Goal: Transaction & Acquisition: Book appointment/travel/reservation

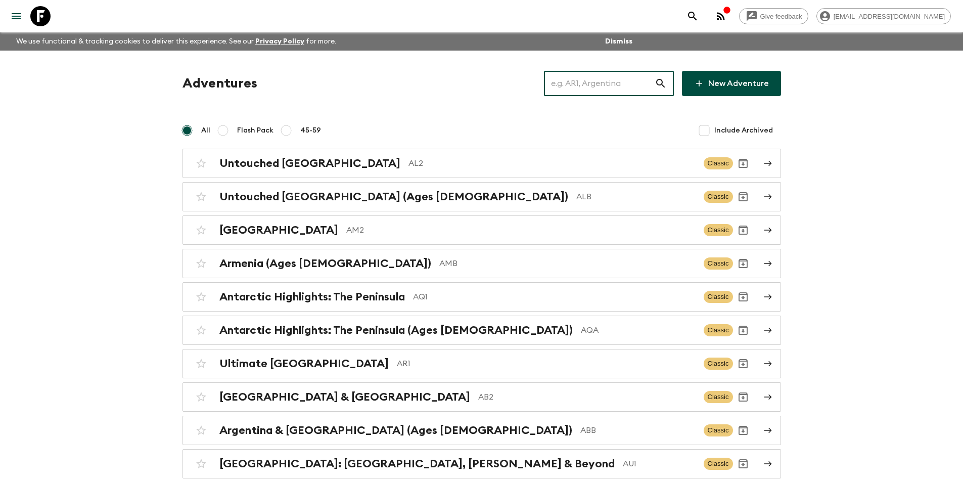
click at [596, 92] on input "text" at bounding box center [599, 83] width 111 height 28
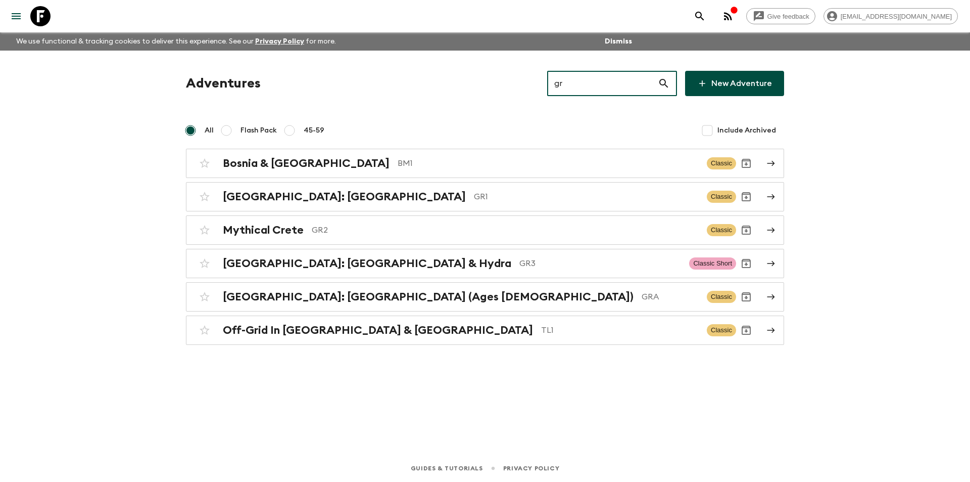
type input "gr1"
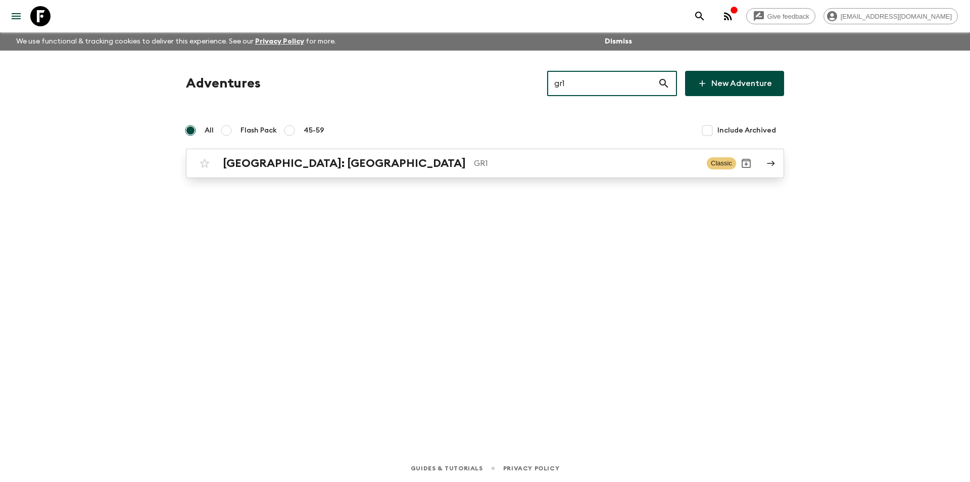
click at [611, 174] on link "[GEOGRAPHIC_DATA]: [GEOGRAPHIC_DATA] & the Islands GR1 Classic" at bounding box center [485, 163] width 598 height 29
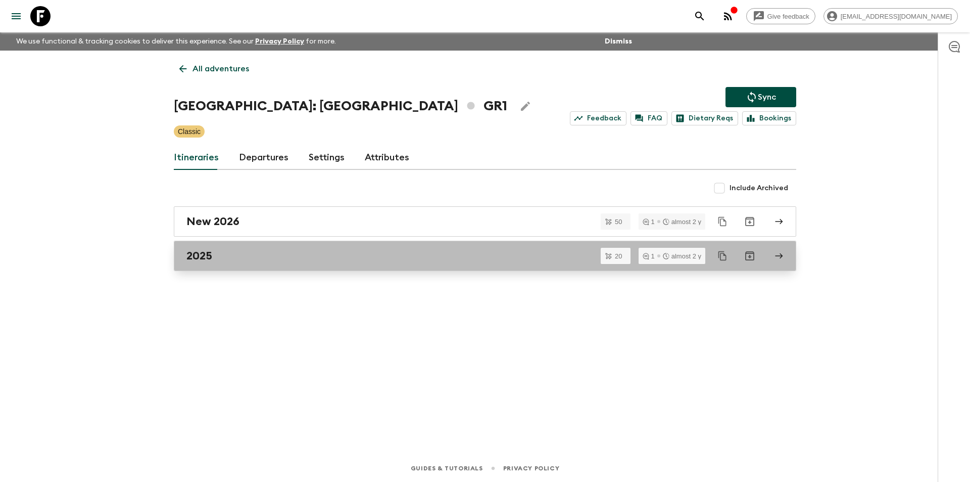
click at [249, 258] on div "2025" at bounding box center [475, 255] width 578 height 13
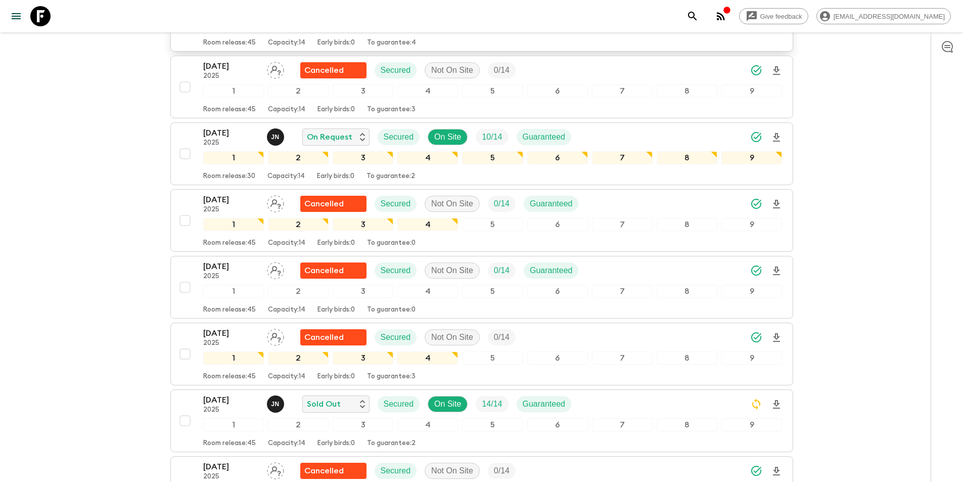
scroll to position [758, 0]
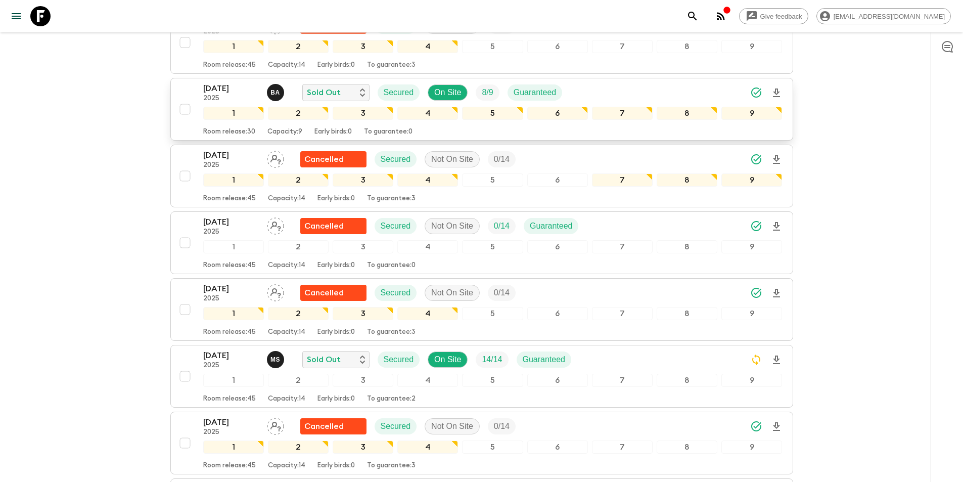
click at [220, 82] on p "[DATE]" at bounding box center [231, 88] width 56 height 12
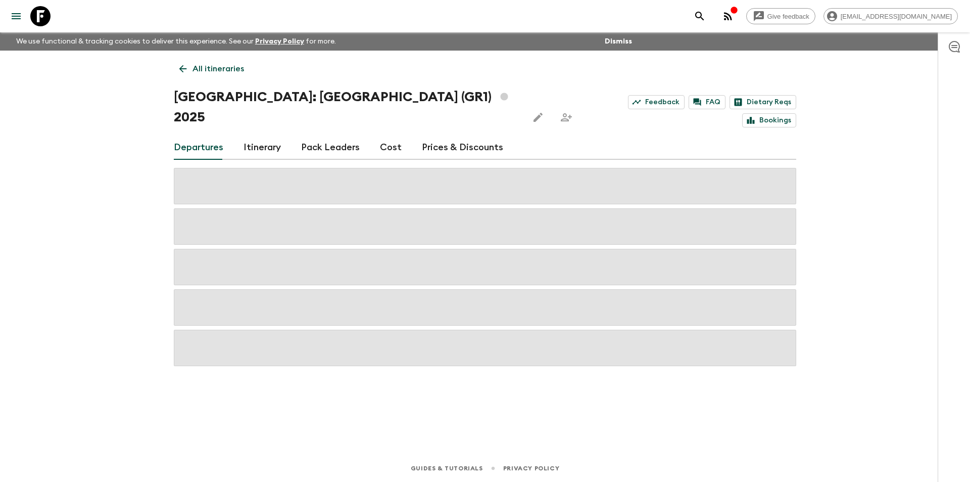
click at [387, 135] on link "Cost" at bounding box center [391, 147] width 22 height 24
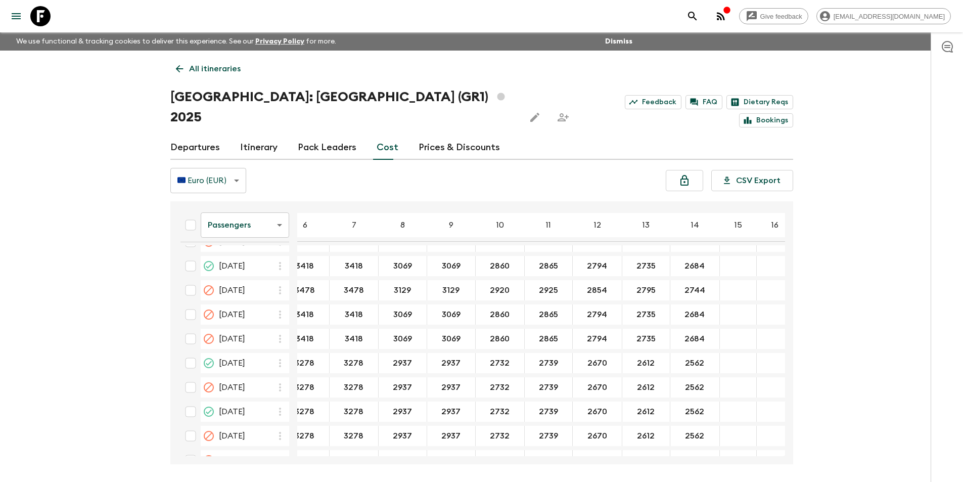
scroll to position [406, 89]
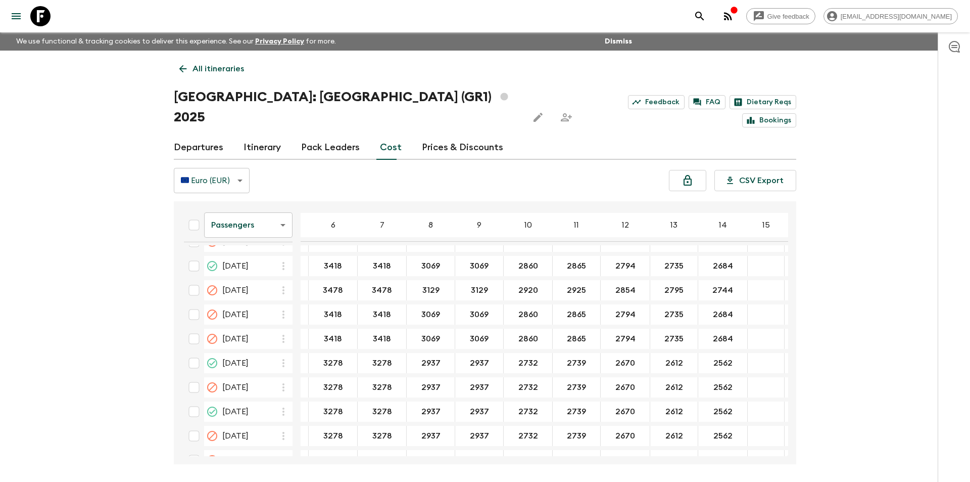
click at [241, 209] on body "Give feedback [EMAIL_ADDRESS][DOMAIN_NAME] We use functional & tracking cookies…" at bounding box center [485, 259] width 970 height 519
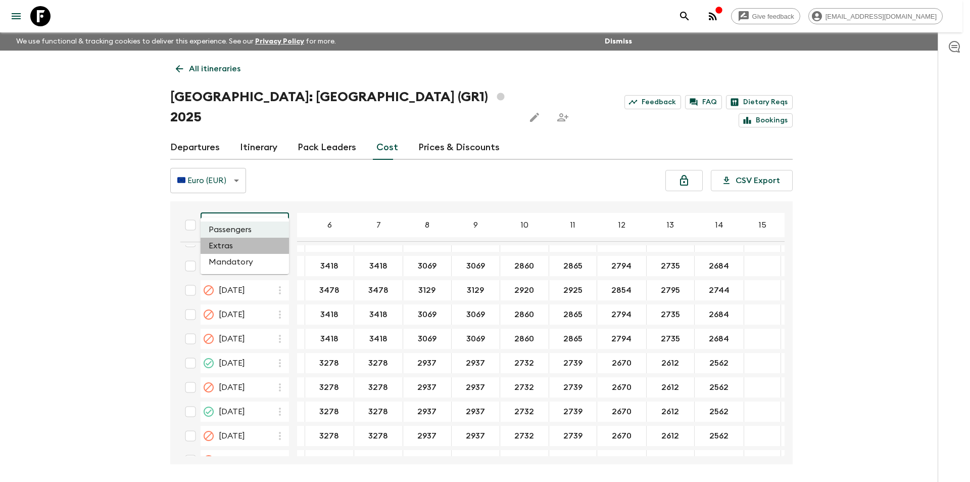
click at [239, 249] on li "Extras" at bounding box center [245, 246] width 88 height 16
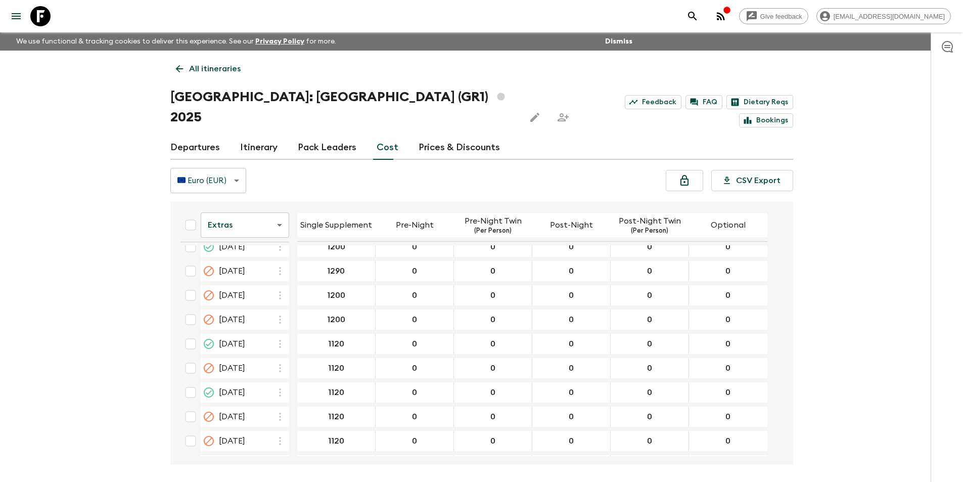
scroll to position [505, 0]
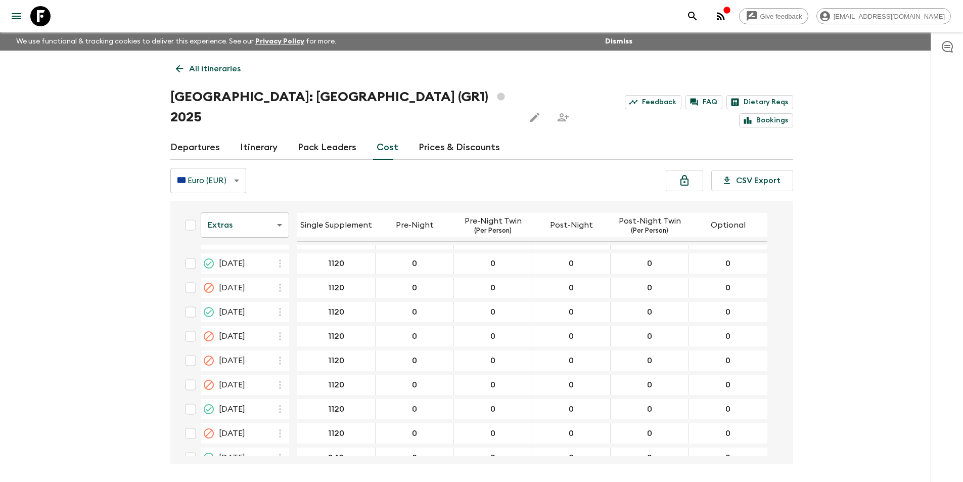
click at [22, 7] on div at bounding box center [33, 16] width 42 height 28
click at [26, 13] on button "menu" at bounding box center [16, 16] width 20 height 20
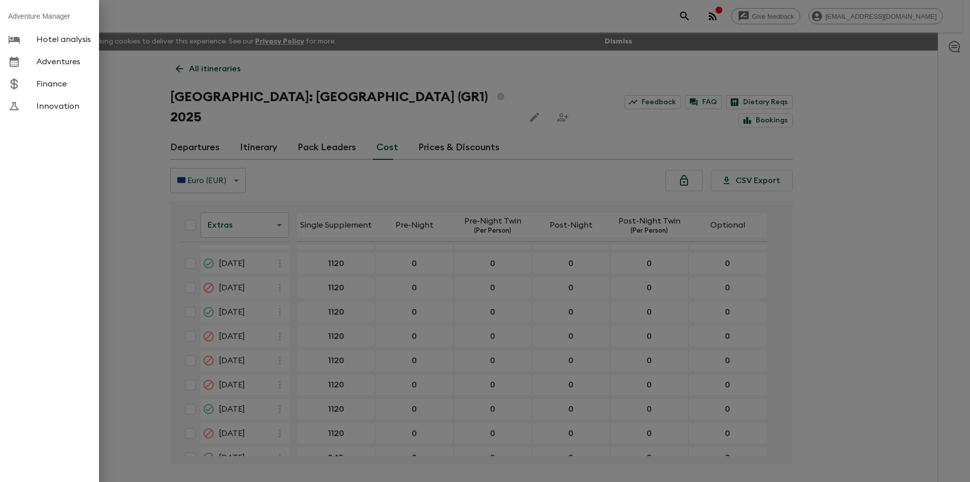
click at [132, 25] on div at bounding box center [485, 241] width 970 height 482
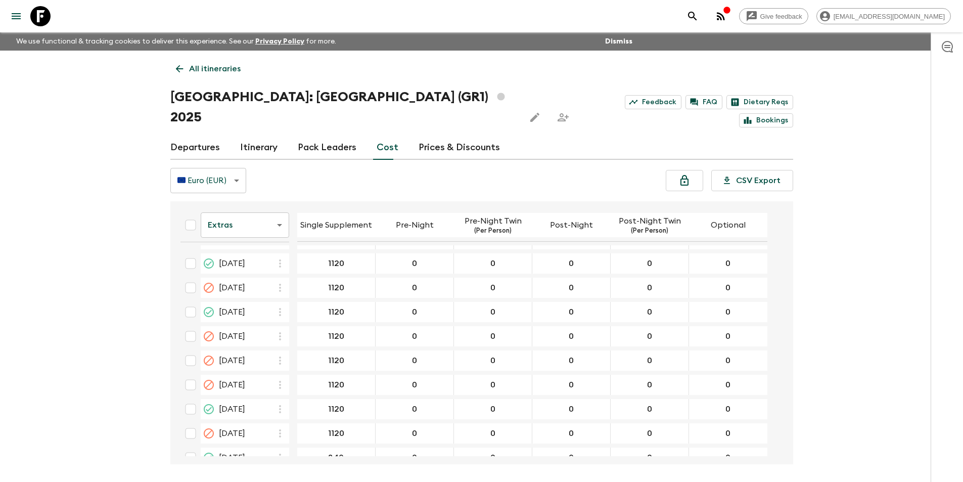
click at [46, 25] on icon at bounding box center [40, 16] width 20 height 20
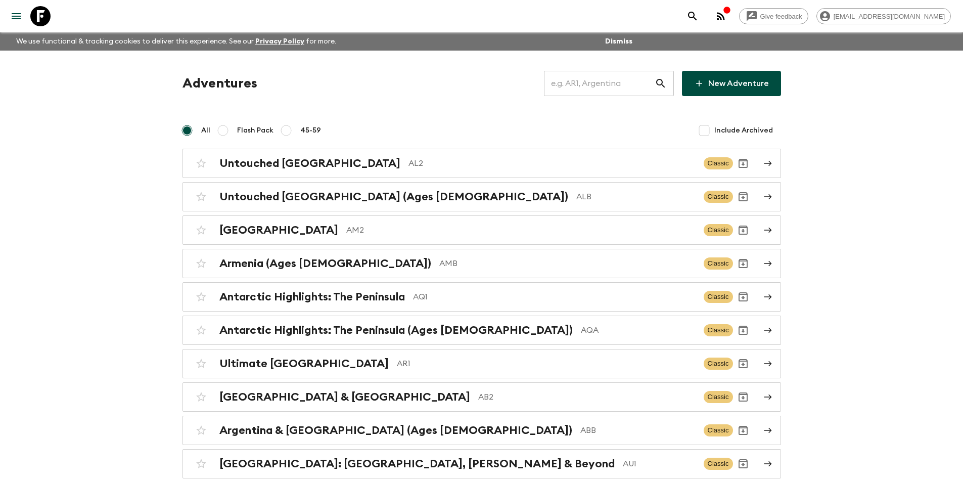
click at [568, 89] on input "text" at bounding box center [599, 83] width 111 height 28
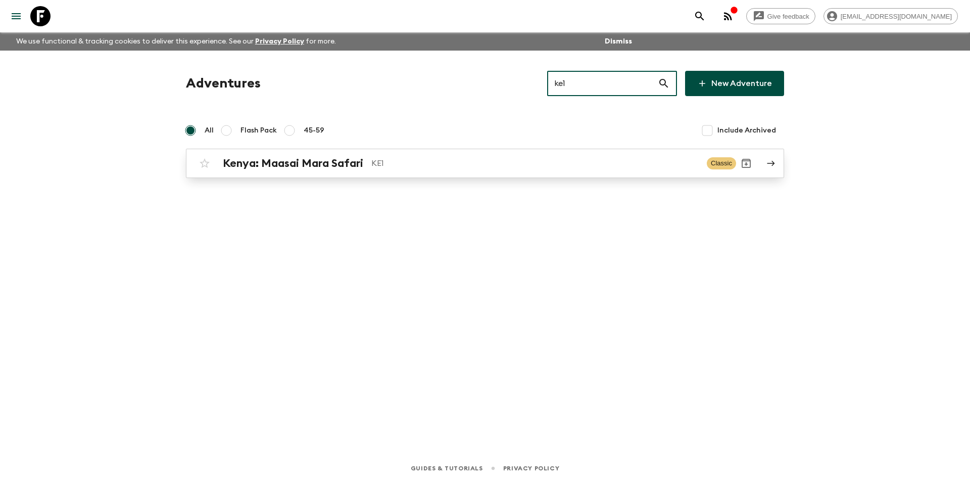
type input "ke1"
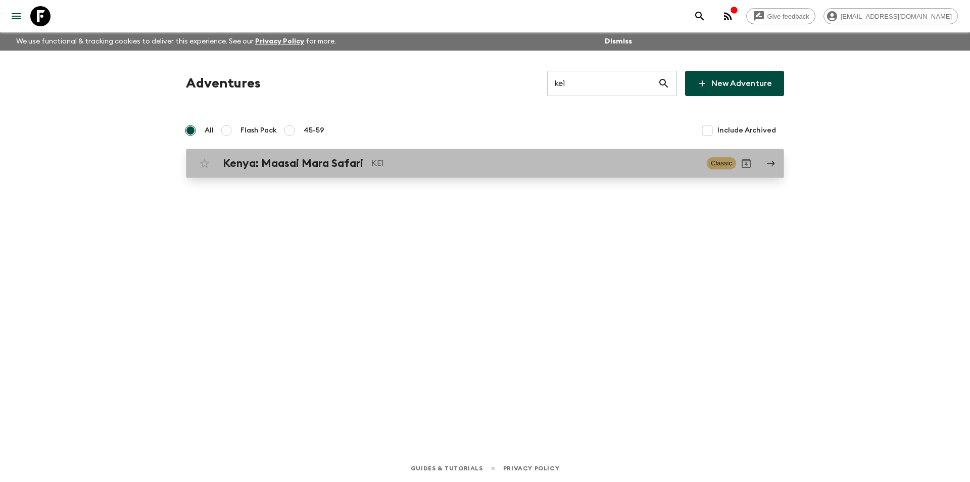
click at [420, 163] on p "KE1" at bounding box center [534, 163] width 327 height 12
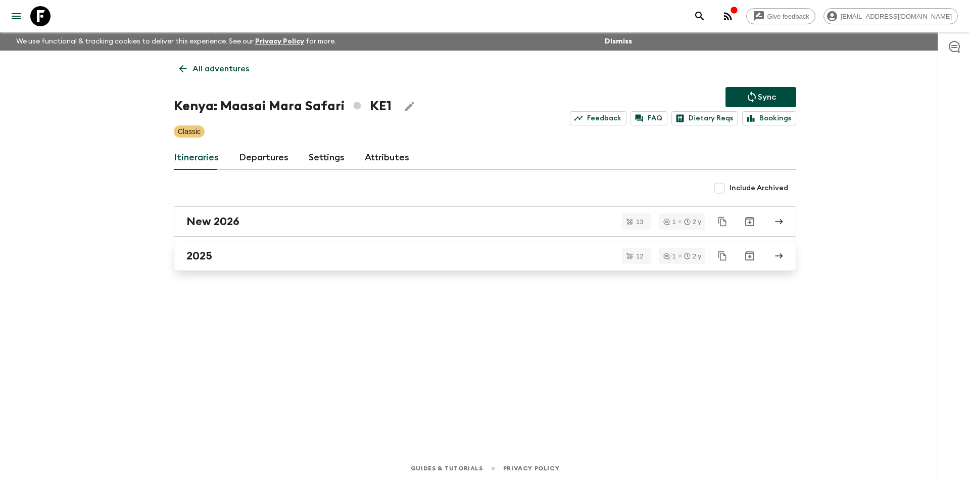
click at [242, 268] on link "2025" at bounding box center [485, 256] width 623 height 30
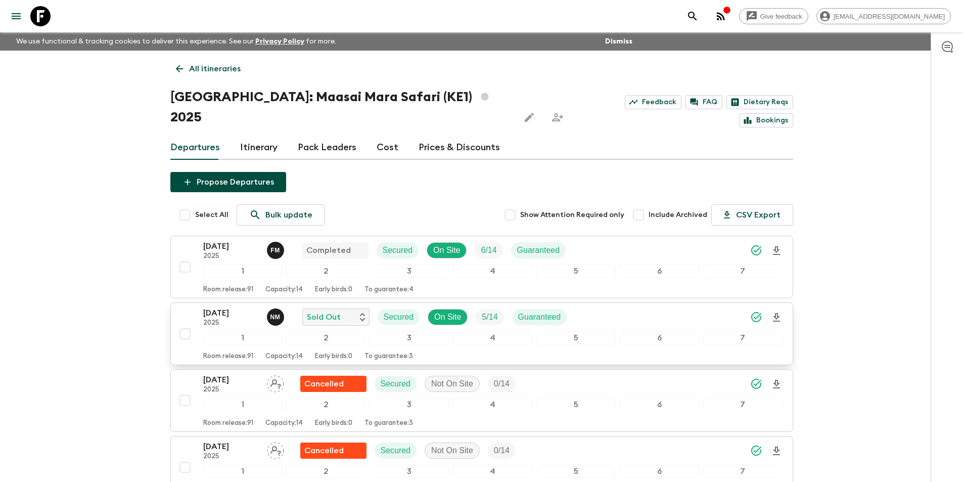
click at [227, 307] on p "[DATE]" at bounding box center [231, 313] width 56 height 12
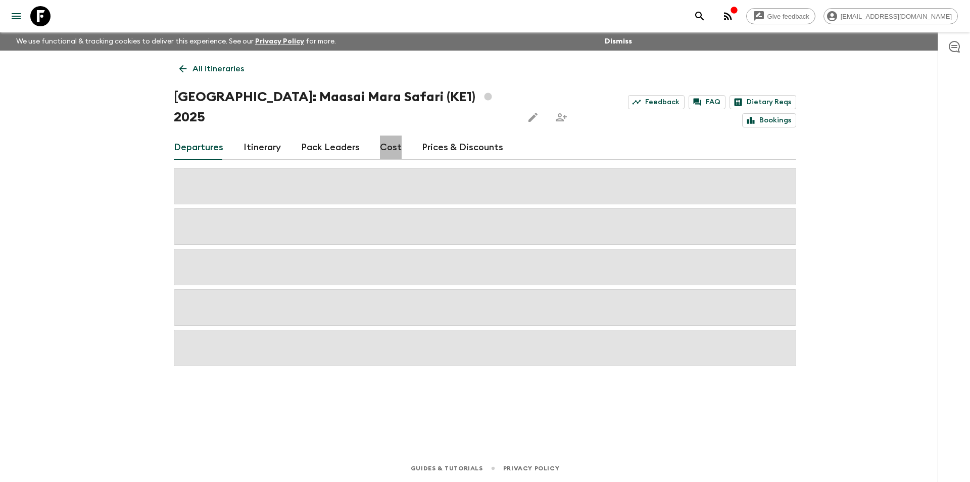
click at [382, 135] on link "Cost" at bounding box center [391, 147] width 22 height 24
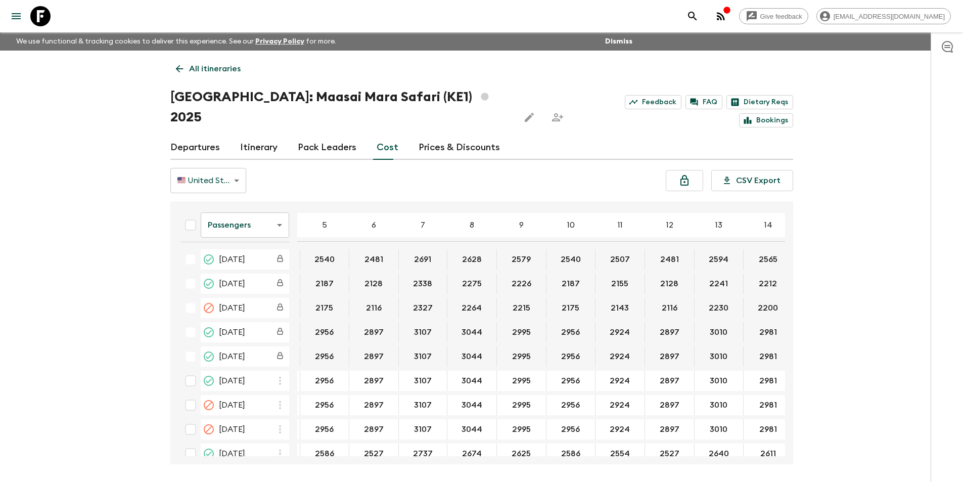
scroll to position [0, 22]
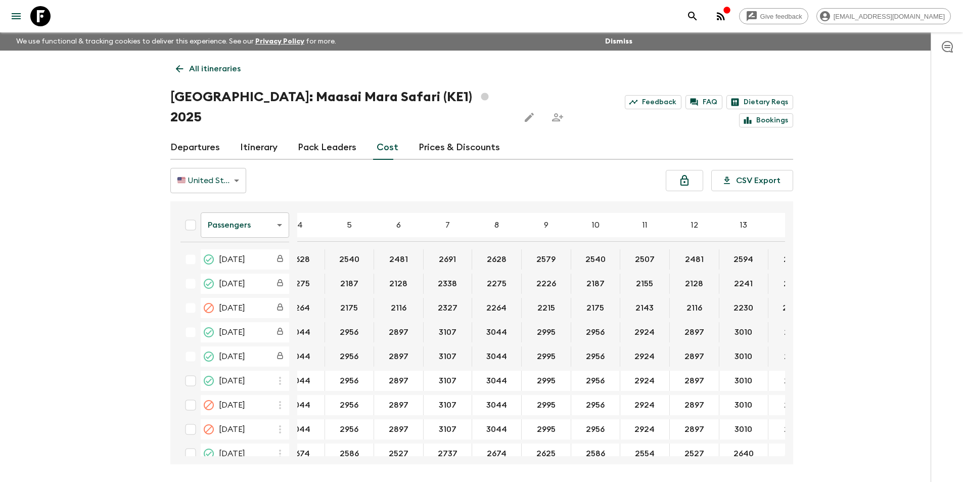
click at [261, 202] on body "Give feedback [EMAIL_ADDRESS][DOMAIN_NAME] We use functional & tracking cookies…" at bounding box center [481, 259] width 963 height 519
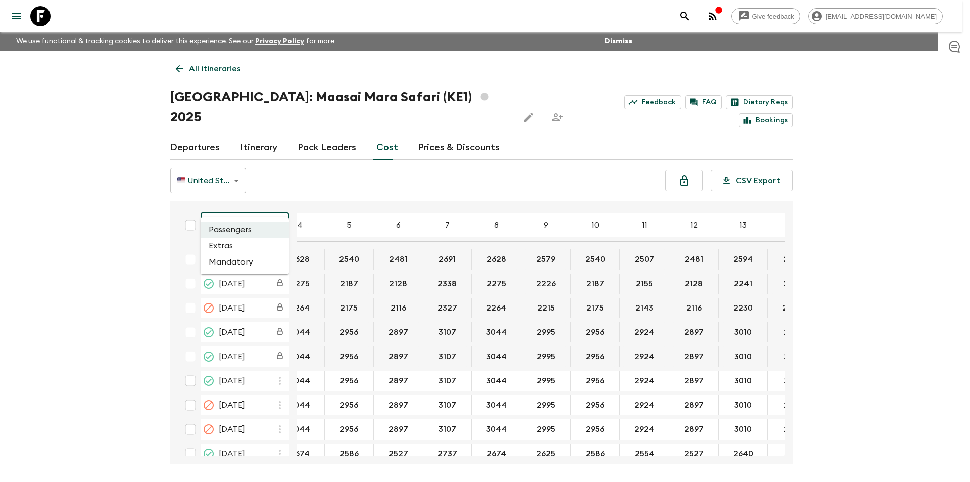
click at [249, 243] on li "Extras" at bounding box center [245, 246] width 88 height 16
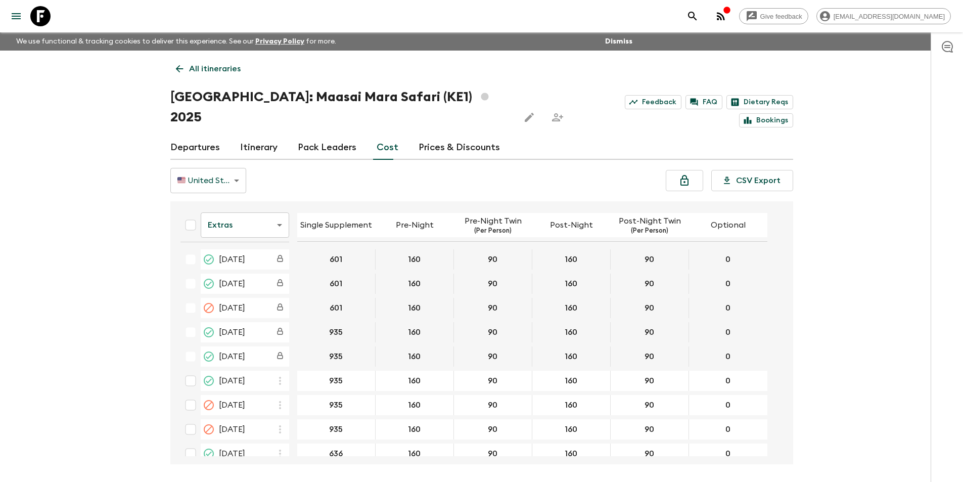
click at [49, 18] on icon at bounding box center [40, 16] width 20 height 20
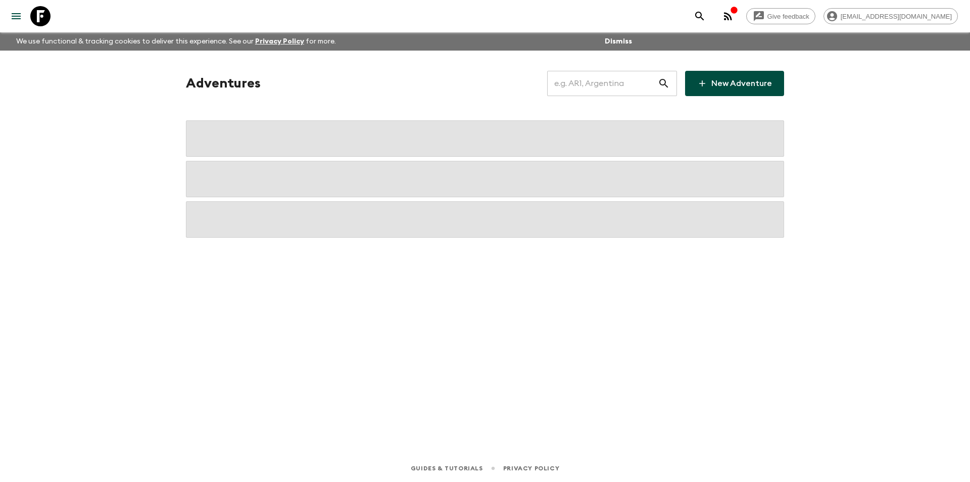
click at [581, 92] on input "text" at bounding box center [602, 83] width 111 height 28
click at [589, 80] on input "text" at bounding box center [602, 83] width 111 height 28
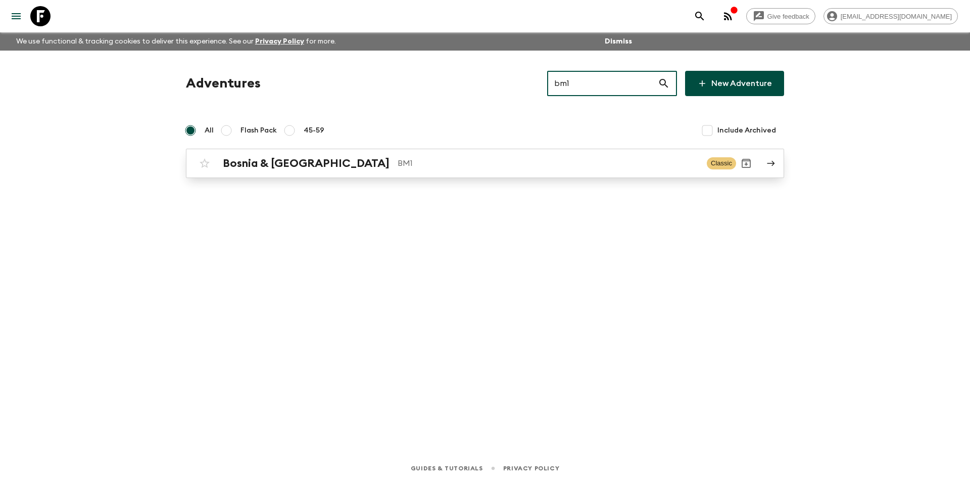
type input "bm1"
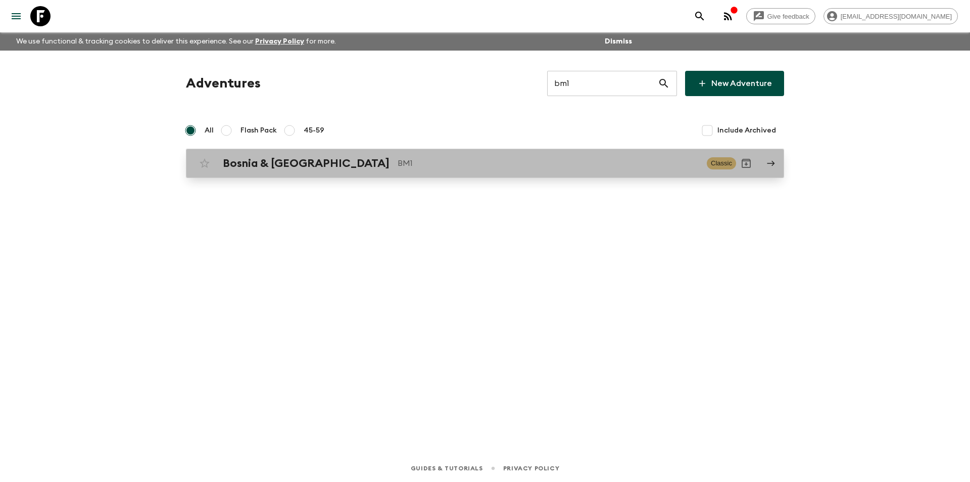
click at [496, 167] on p "BM1" at bounding box center [548, 163] width 301 height 12
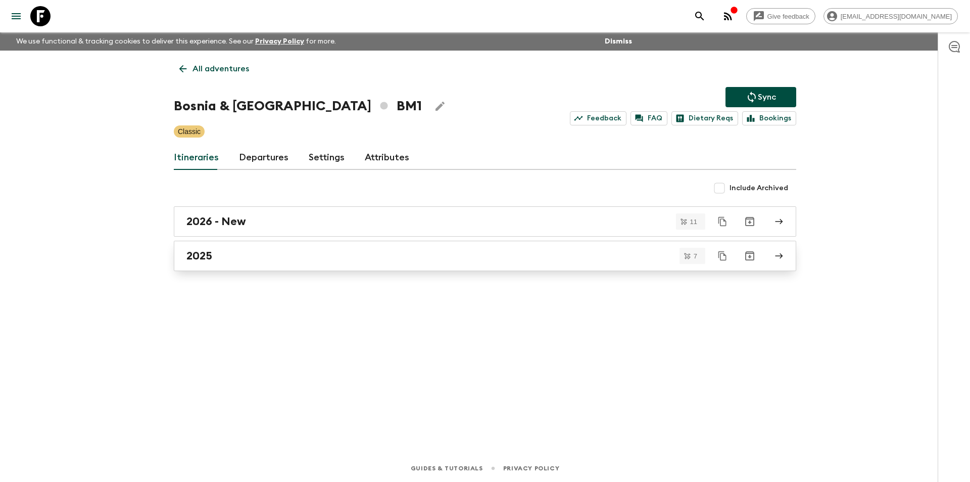
click at [301, 259] on div "2025" at bounding box center [475, 255] width 578 height 13
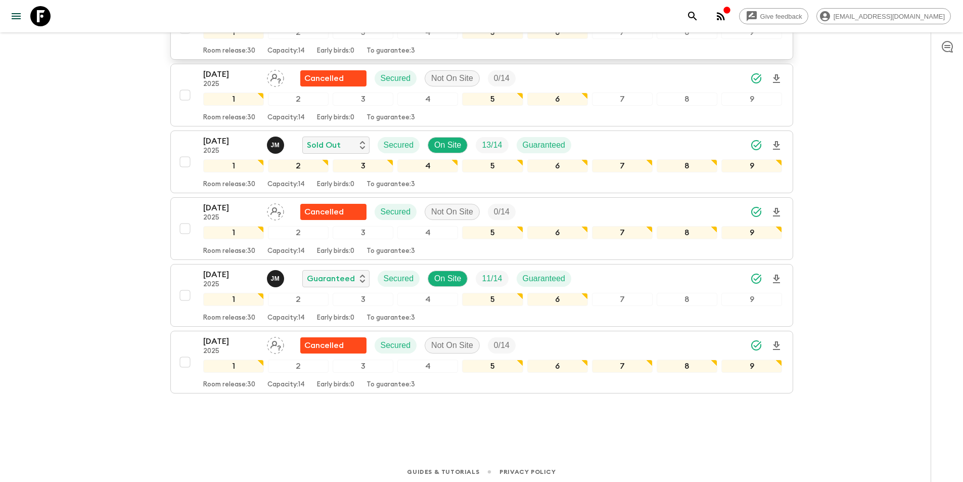
scroll to position [289, 0]
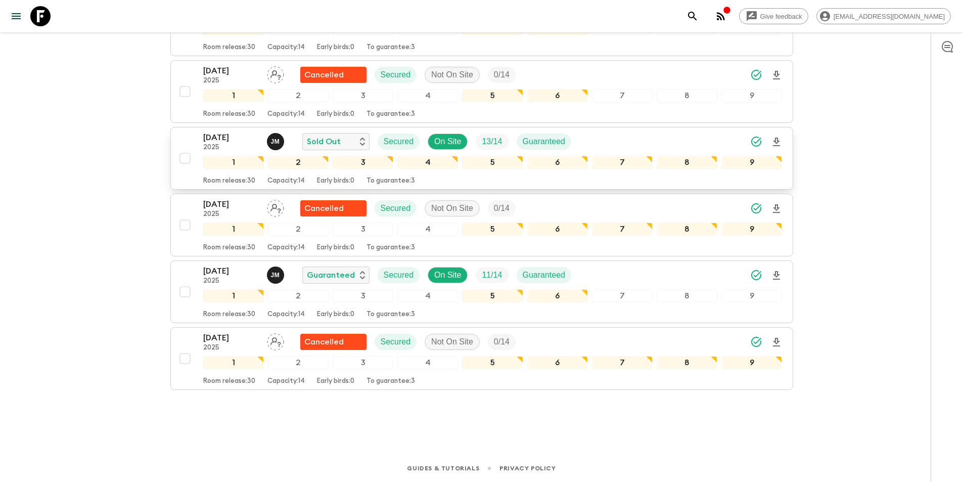
click at [219, 142] on p "[DATE]" at bounding box center [231, 137] width 56 height 12
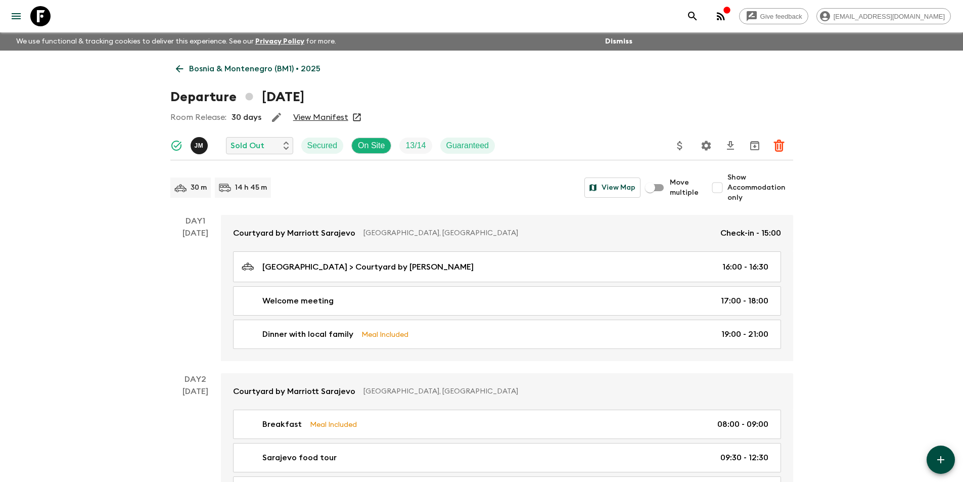
drag, startPoint x: 307, startPoint y: 106, endPoint x: 302, endPoint y: 114, distance: 9.8
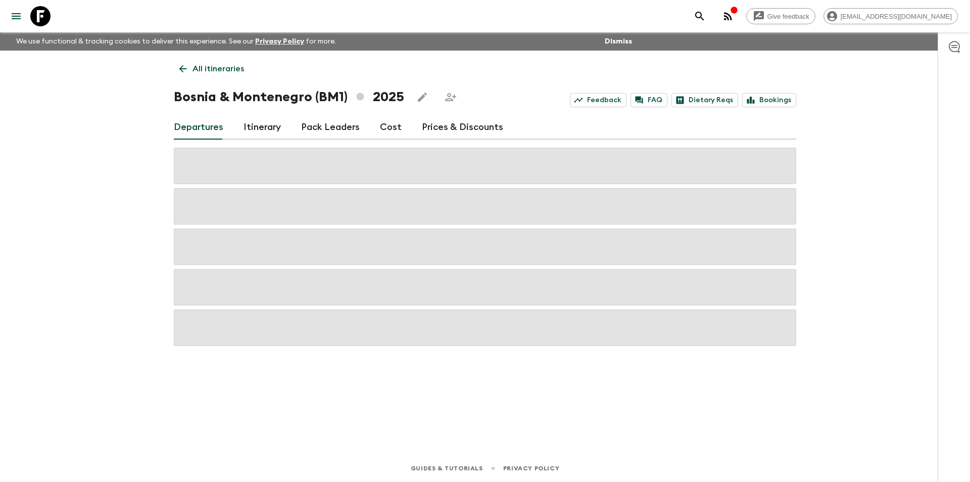
click at [404, 132] on div "Departures Itinerary Pack Leaders Cost Prices & Discounts" at bounding box center [485, 127] width 623 height 24
click at [397, 132] on link "Cost" at bounding box center [391, 127] width 22 height 24
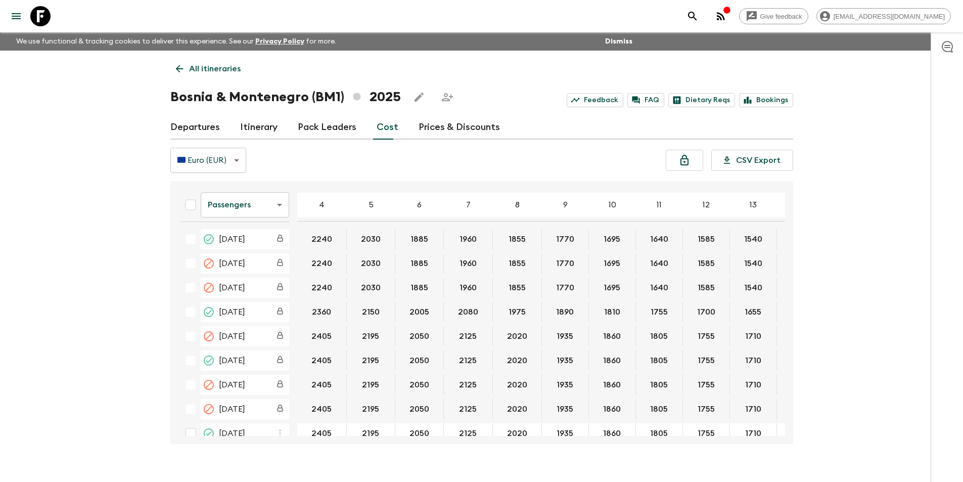
scroll to position [88, 0]
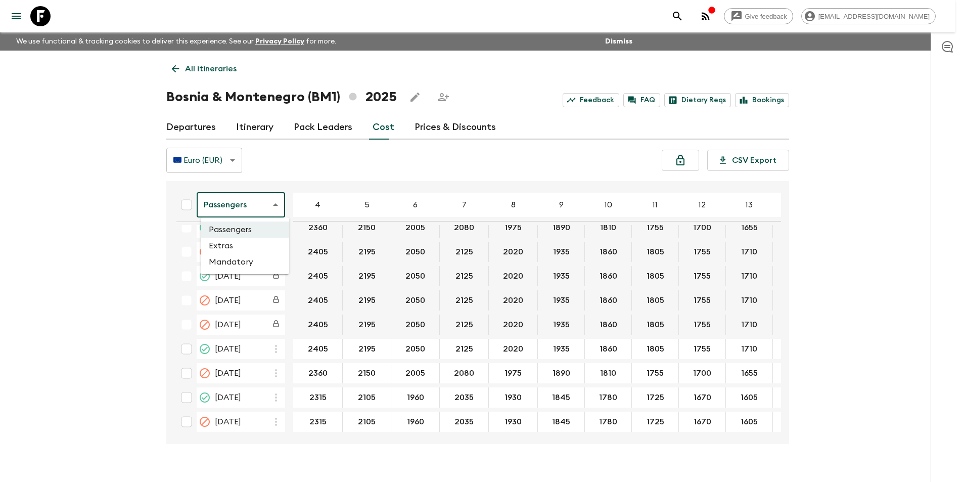
click at [238, 204] on body "Give feedback [EMAIL_ADDRESS][DOMAIN_NAME] We use functional & tracking cookies…" at bounding box center [481, 249] width 963 height 499
click at [234, 240] on li "Extras" at bounding box center [245, 246] width 88 height 16
